Goal: Submit feedback/report problem: Submit feedback/report problem

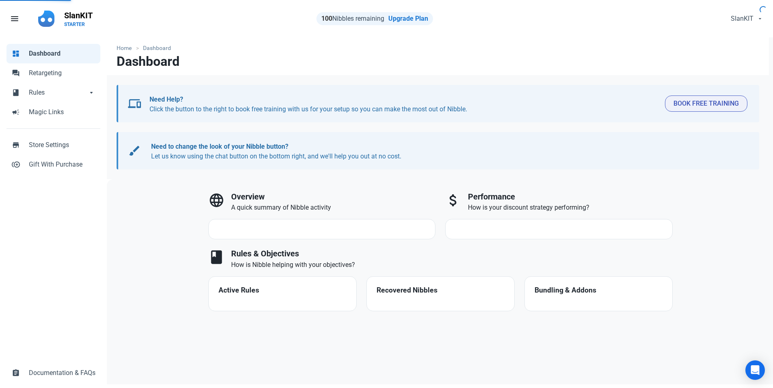
select select "7d"
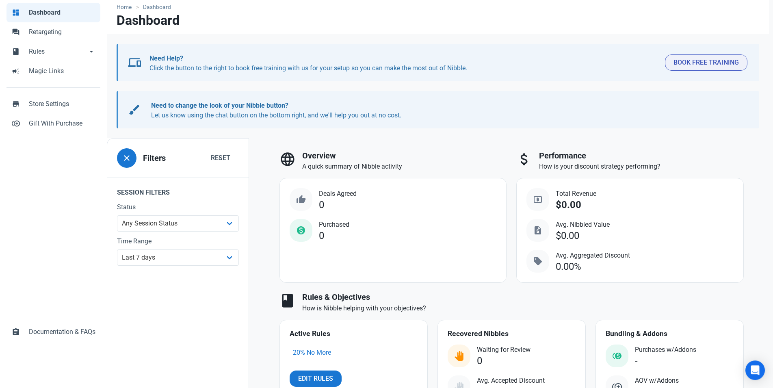
scroll to position [104, 0]
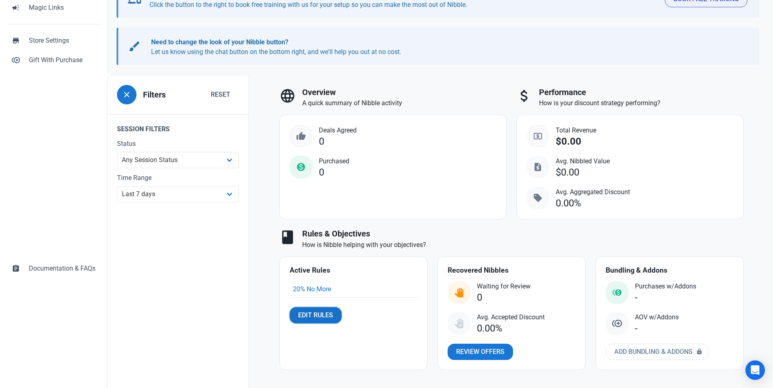
click at [325, 313] on span "Edit Rules" at bounding box center [315, 316] width 35 height 10
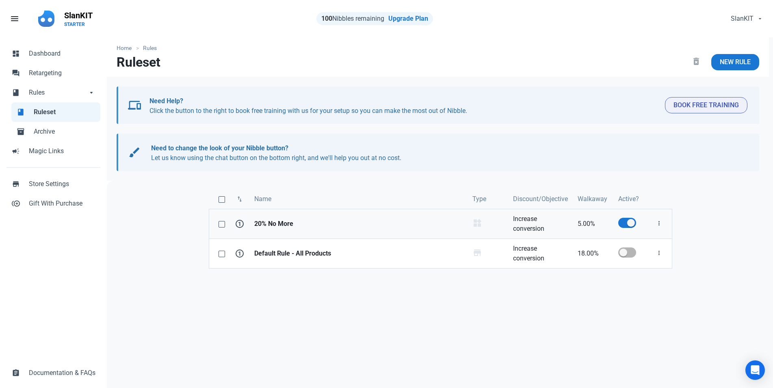
click at [272, 229] on strong "20% No More" at bounding box center [358, 224] width 209 height 10
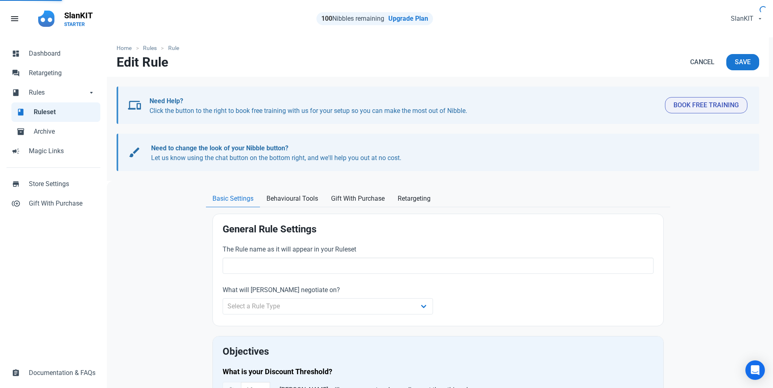
type input "20% No More"
select select "product_category"
type input "5.00"
radio input "true"
radio input "false"
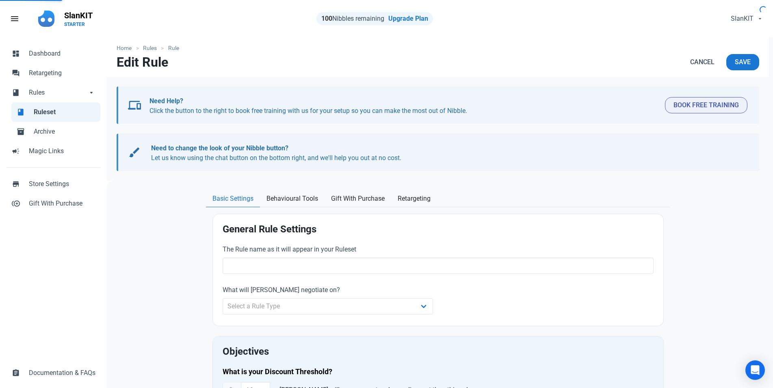
radio input "true"
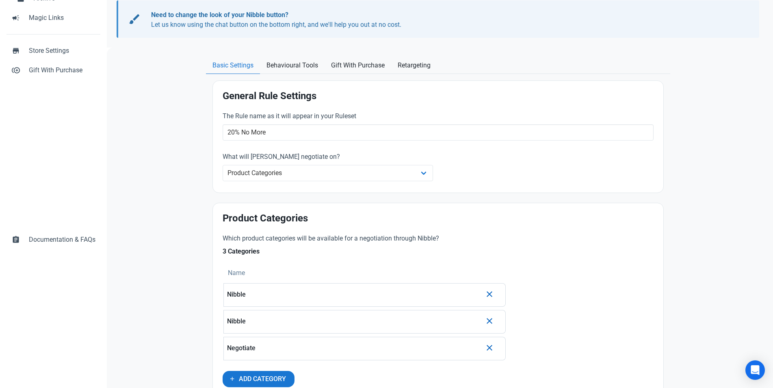
scroll to position [59, 0]
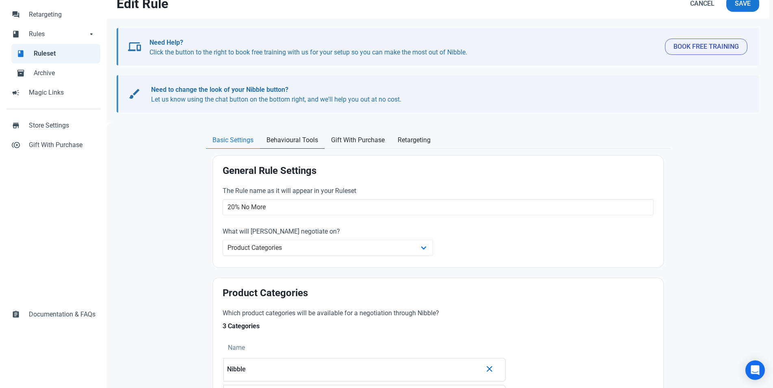
click at [290, 137] on span "Behavioural Tools" at bounding box center [293, 140] width 52 height 10
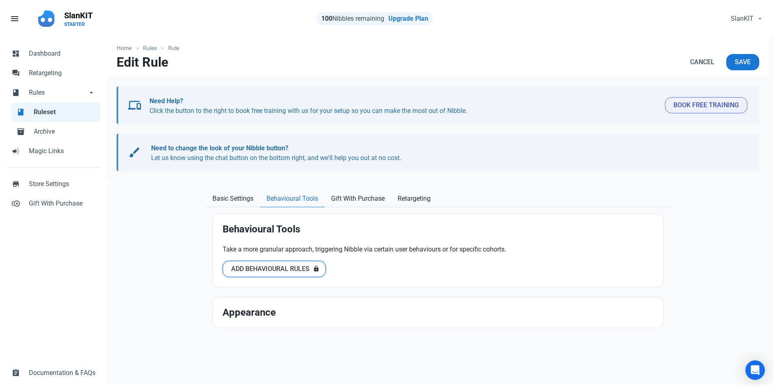
click at [293, 270] on span "Add Behavioural Rules" at bounding box center [270, 269] width 78 height 10
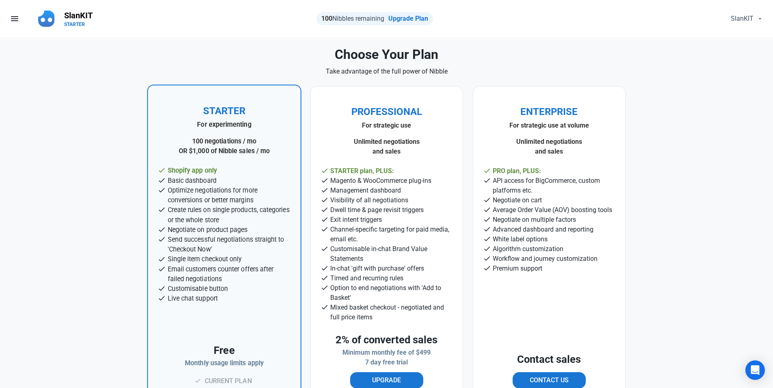
scroll to position [35, 0]
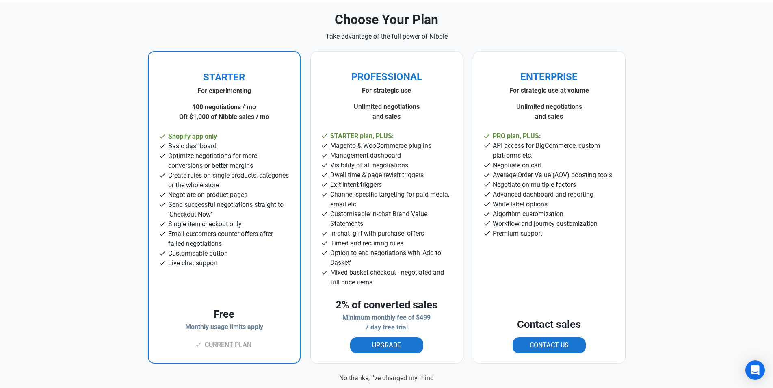
click at [387, 378] on link "No thanks, I've changed my mind" at bounding box center [386, 379] width 95 height 10
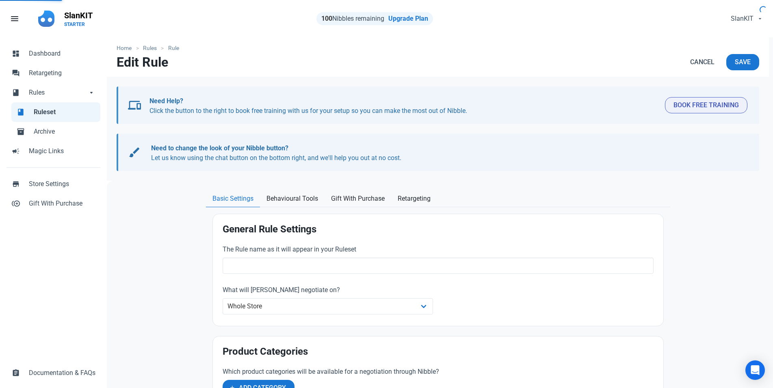
type input "20% No More"
select select "product_category"
type input "5.00"
radio input "true"
radio input "false"
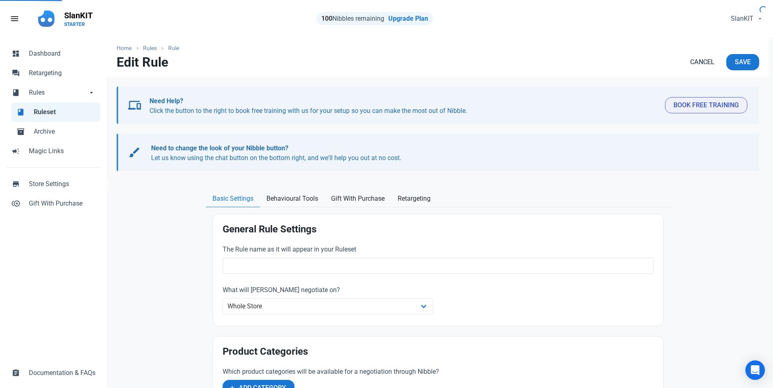
radio input "true"
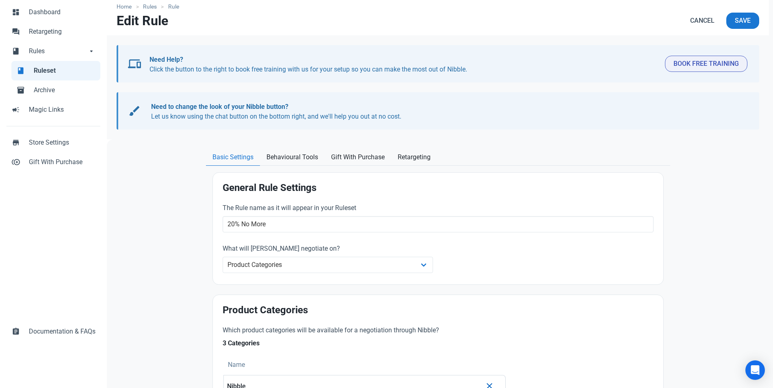
scroll to position [83, 0]
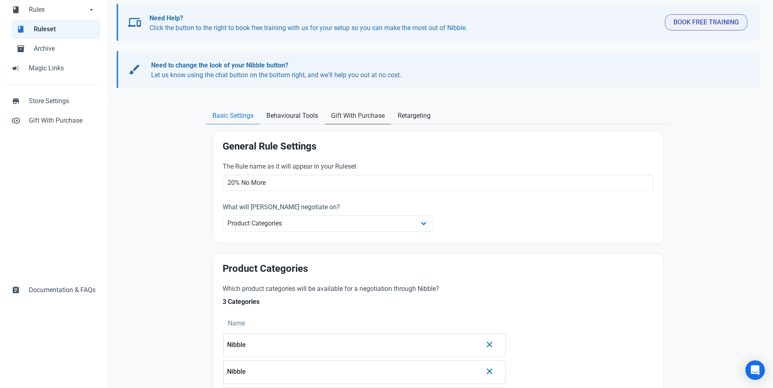
click at [372, 112] on span "Gift With Purchase" at bounding box center [358, 116] width 54 height 10
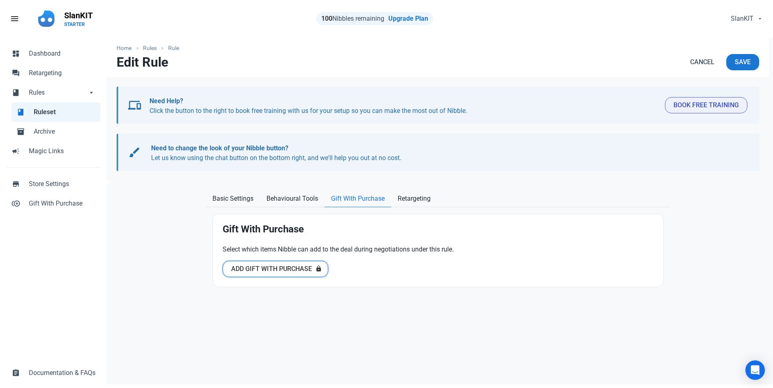
drag, startPoint x: 285, startPoint y: 270, endPoint x: 280, endPoint y: 267, distance: 5.5
click at [285, 271] on span "Add Gift With Purchase" at bounding box center [271, 269] width 81 height 10
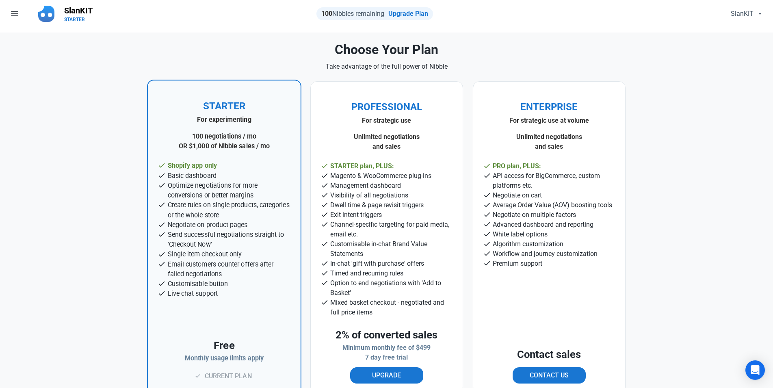
scroll to position [35, 0]
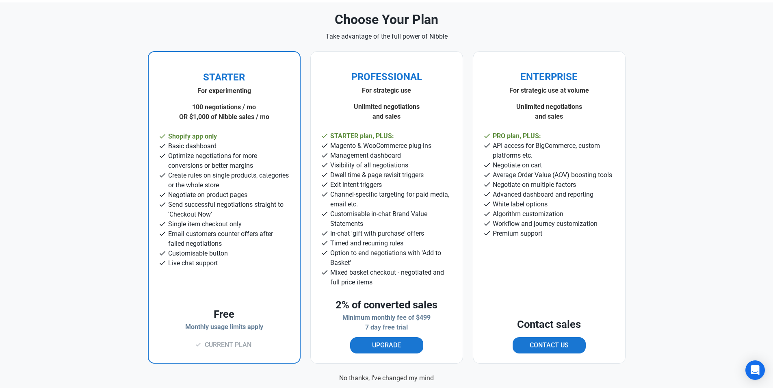
click at [361, 376] on link "No thanks, I've changed my mind" at bounding box center [386, 379] width 95 height 10
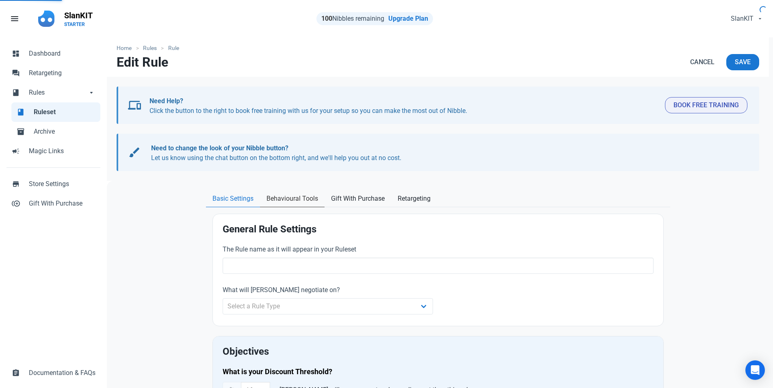
type input "20% No More"
select select "product_category"
type input "5.00"
radio input "true"
radio input "false"
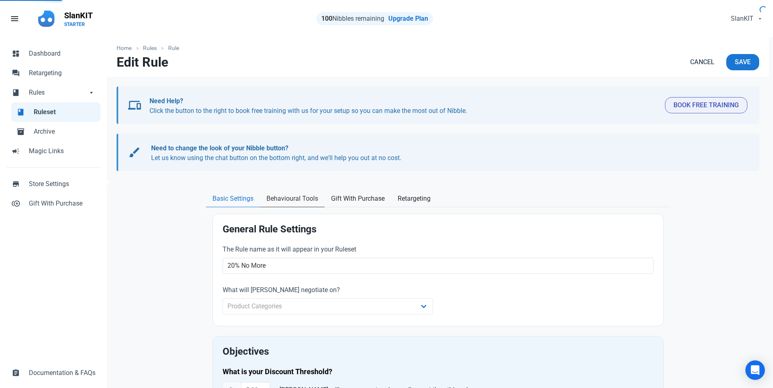
radio input "true"
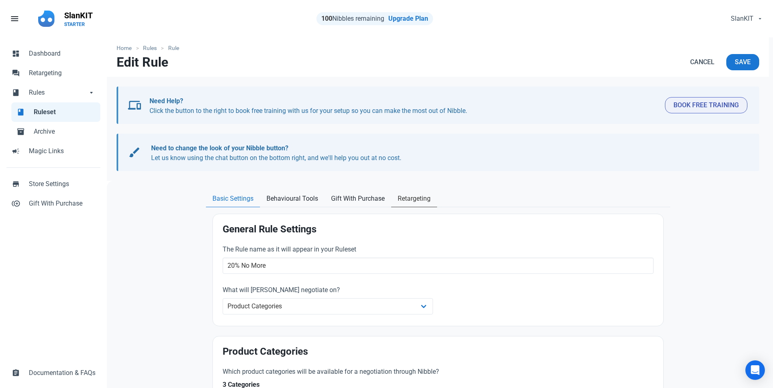
click at [417, 200] on span "Retargeting" at bounding box center [414, 199] width 33 height 10
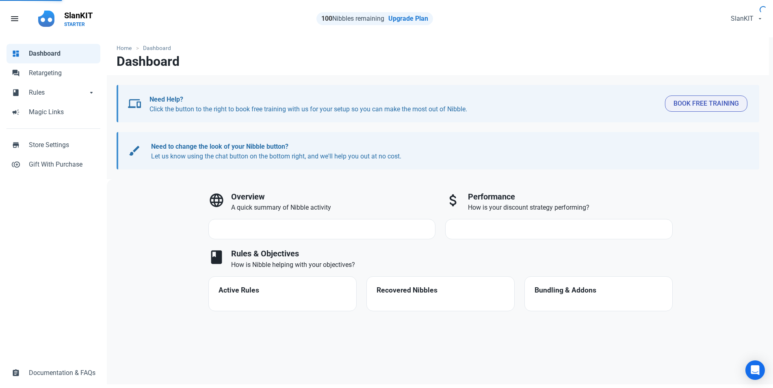
select select "7d"
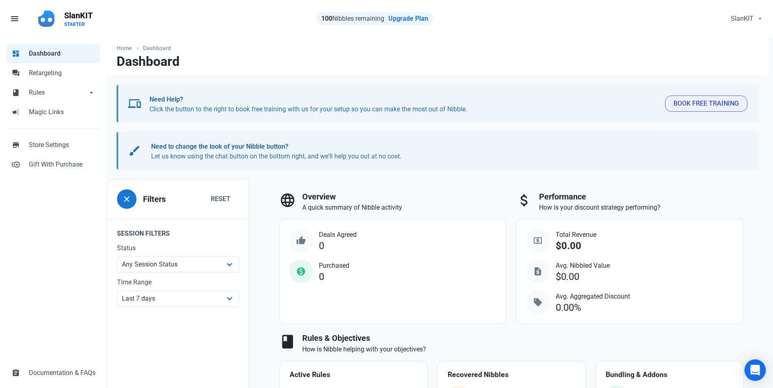
click at [752, 371] on icon "Open Intercom Messenger" at bounding box center [755, 370] width 11 height 11
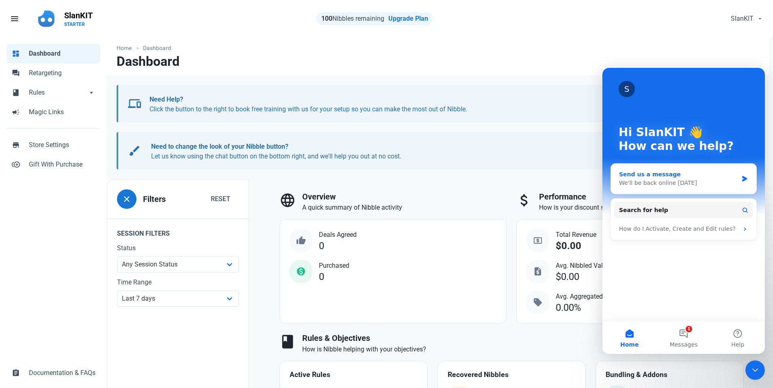
click at [685, 184] on div "We'll be back online tomorrow" at bounding box center [678, 183] width 119 height 9
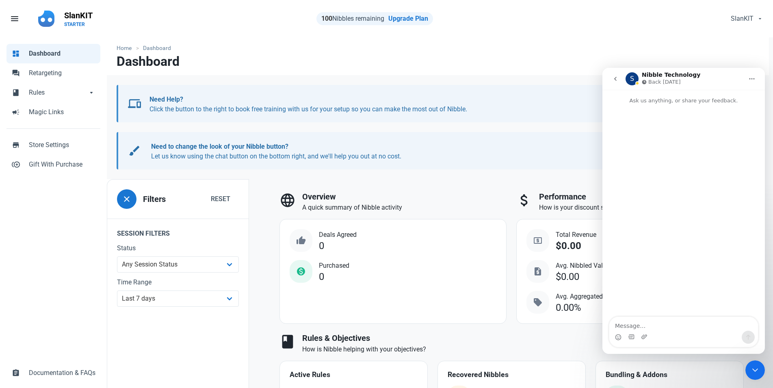
click at [615, 75] on button "go back" at bounding box center [615, 78] width 15 height 15
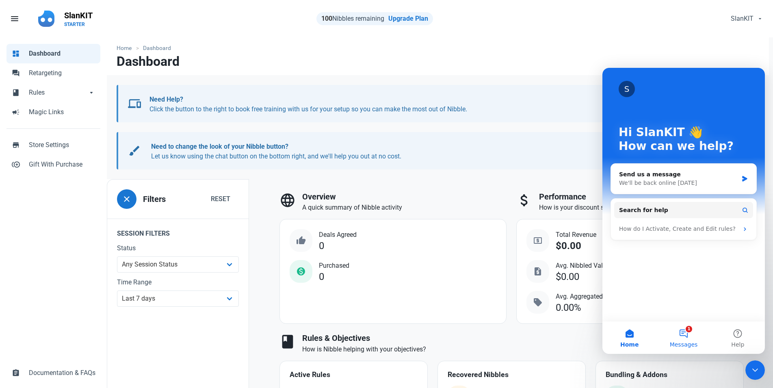
click at [686, 335] on button "1 Messages" at bounding box center [684, 338] width 54 height 33
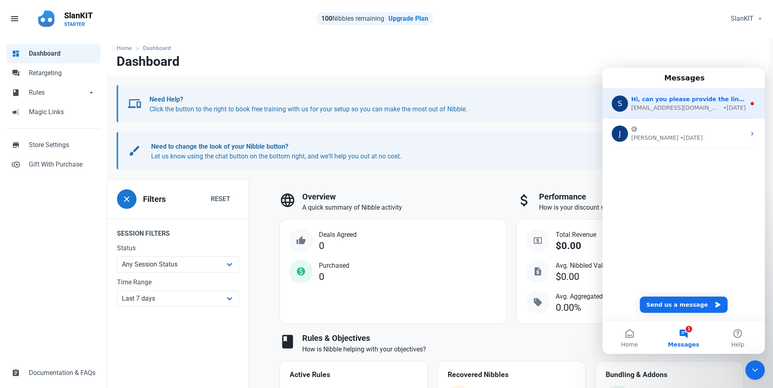
click at [679, 104] on div "support@nibble.team" at bounding box center [677, 108] width 90 height 9
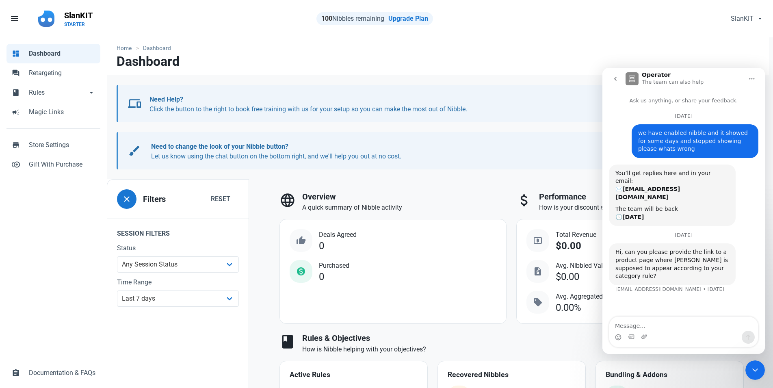
scroll to position [1, 0]
click at [615, 78] on icon "go back" at bounding box center [616, 79] width 7 height 7
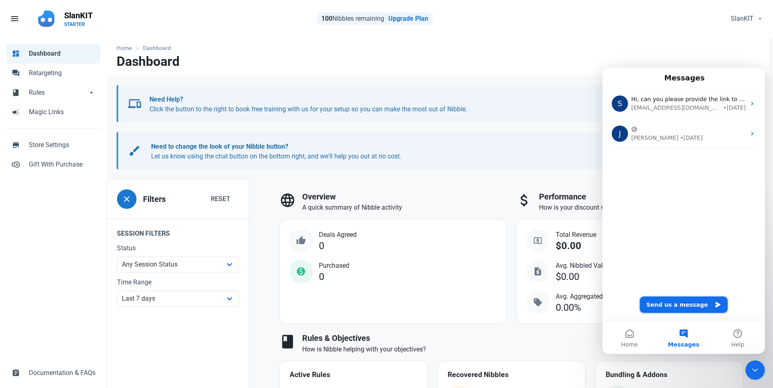
click at [683, 307] on button "Send us a message" at bounding box center [684, 305] width 88 height 16
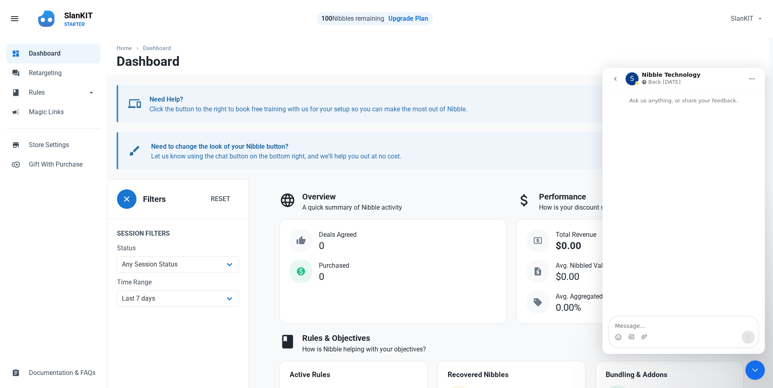
click at [655, 330] on textarea "Message…" at bounding box center [684, 324] width 149 height 14
type textarea "Please our nibble just disappeared on all products its suppose to appear on"
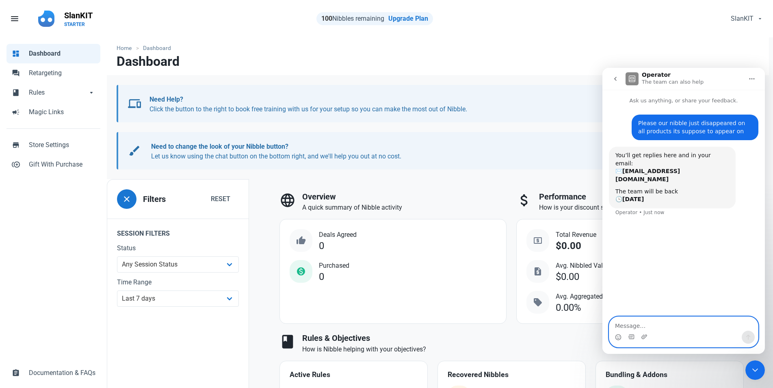
click at [642, 326] on textarea "Message…" at bounding box center [684, 324] width 149 height 14
paste textarea "https://slankit.com/collections/camera-photo-video/products/1080p-wireless-outd…"
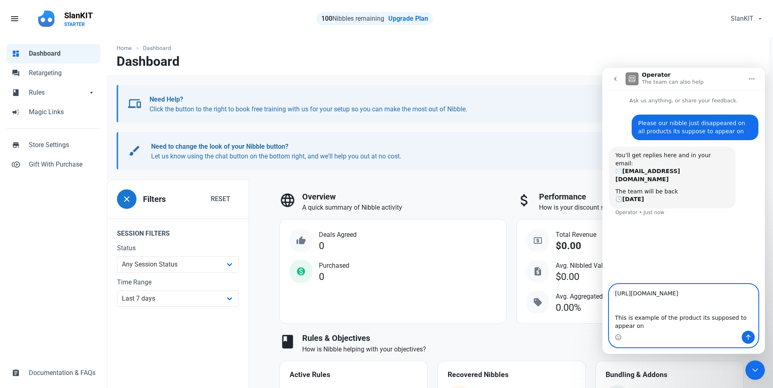
scroll to position [6, 0]
type textarea "https://slankit.com/collections/camera-photo-video/products/1080p-wireless-outd…"
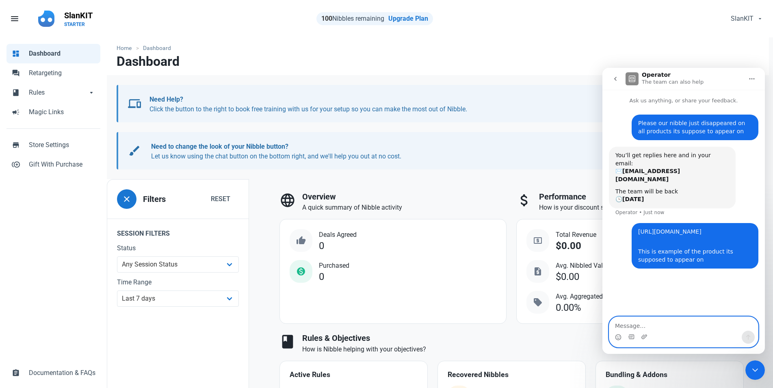
scroll to position [0, 0]
